Goal: Complete application form

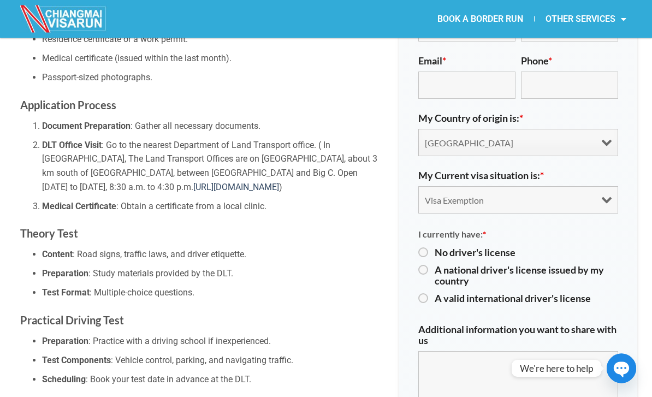
scroll to position [677, 0]
select select "choice3"
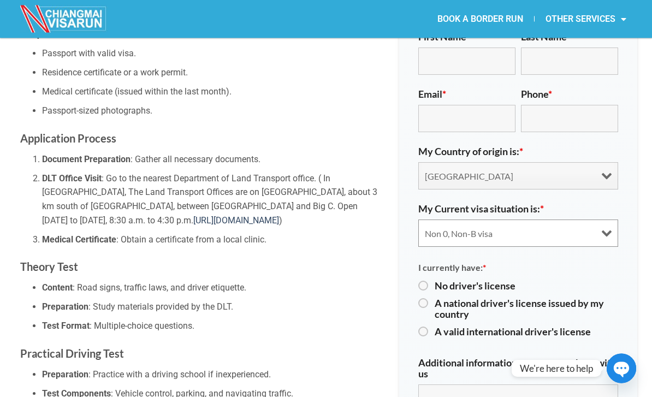
scroll to position [644, 0]
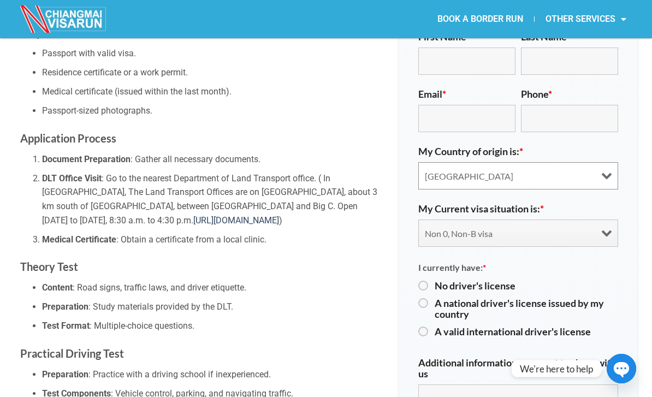
select select "[GEOGRAPHIC_DATA]"
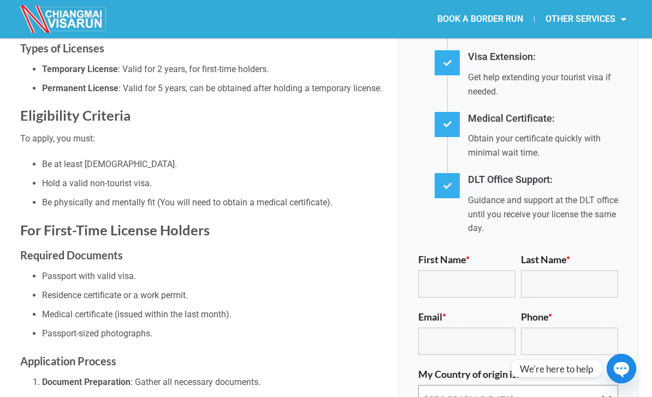
scroll to position [421, 0]
click at [485, 270] on input "First Name *" at bounding box center [466, 283] width 97 height 27
type input "[PERSON_NAME]"
type input "[DEMOGRAPHIC_DATA]"
click at [453, 327] on input "Email *" at bounding box center [466, 340] width 97 height 27
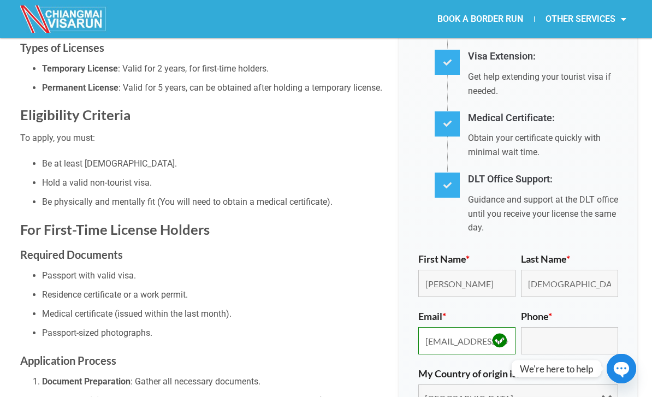
type input "[EMAIL_ADDRESS][DOMAIN_NAME]"
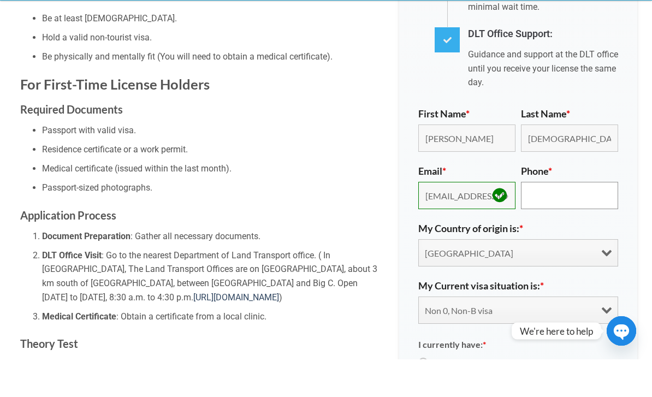
scroll to position [530, 0]
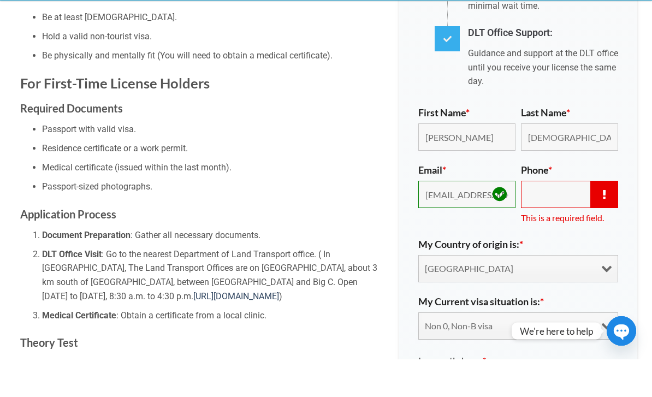
scroll to position [568, 0]
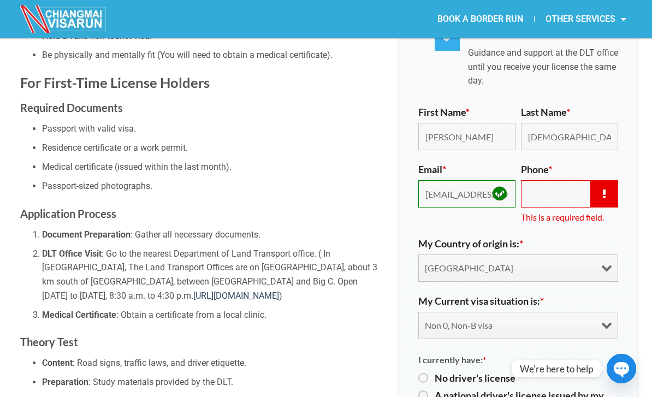
click at [435, 390] on label "A national driver's license issued by my country" at bounding box center [527, 401] width 184 height 22
click at [422, 392] on input "A national driver's license issued by my country" at bounding box center [421, 395] width 7 height 7
radio input "true"
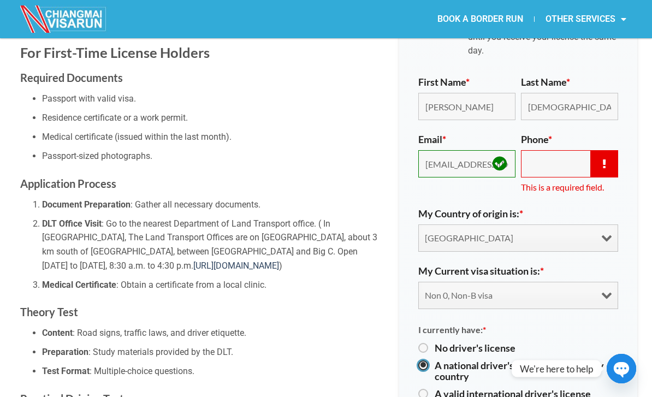
scroll to position [594, 0]
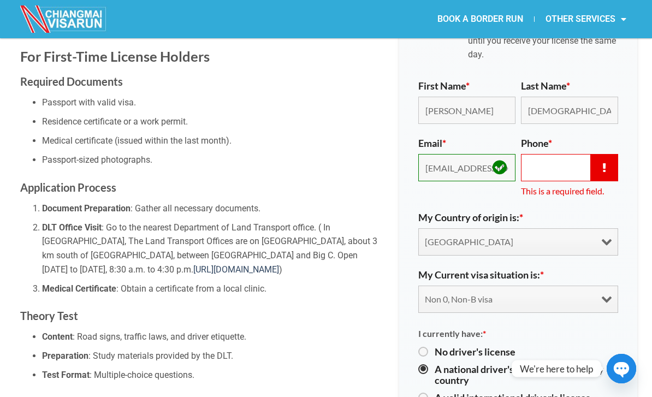
click at [553, 154] on input "Phone *" at bounding box center [569, 167] width 97 height 27
type input "="
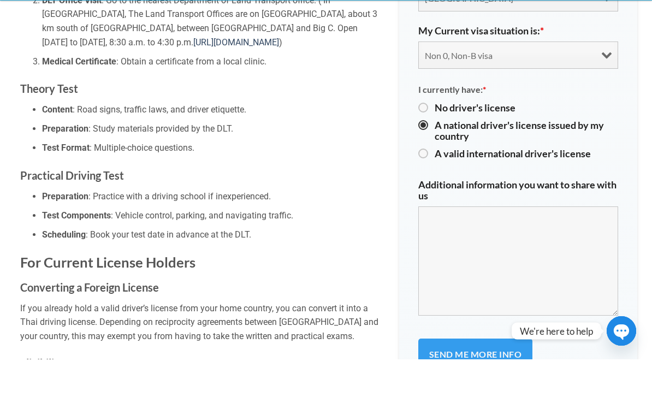
scroll to position [787, 0]
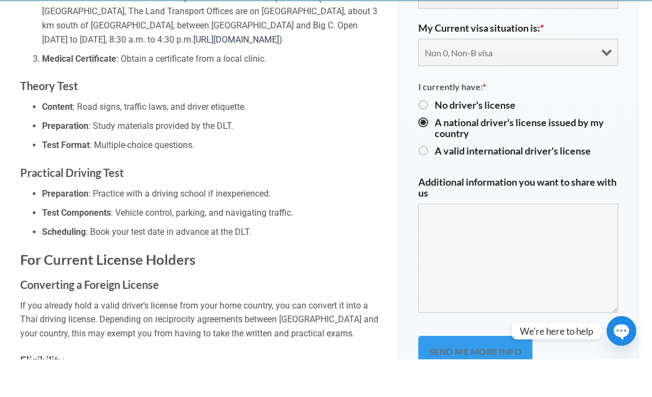
type input "[PHONE_NUMBER]"
click at [486, 374] on input "Send me more info" at bounding box center [475, 390] width 114 height 32
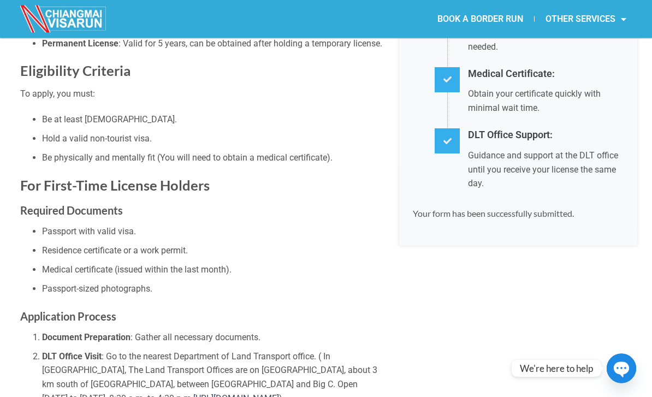
scroll to position [466, 0]
